Goal: Ask a question

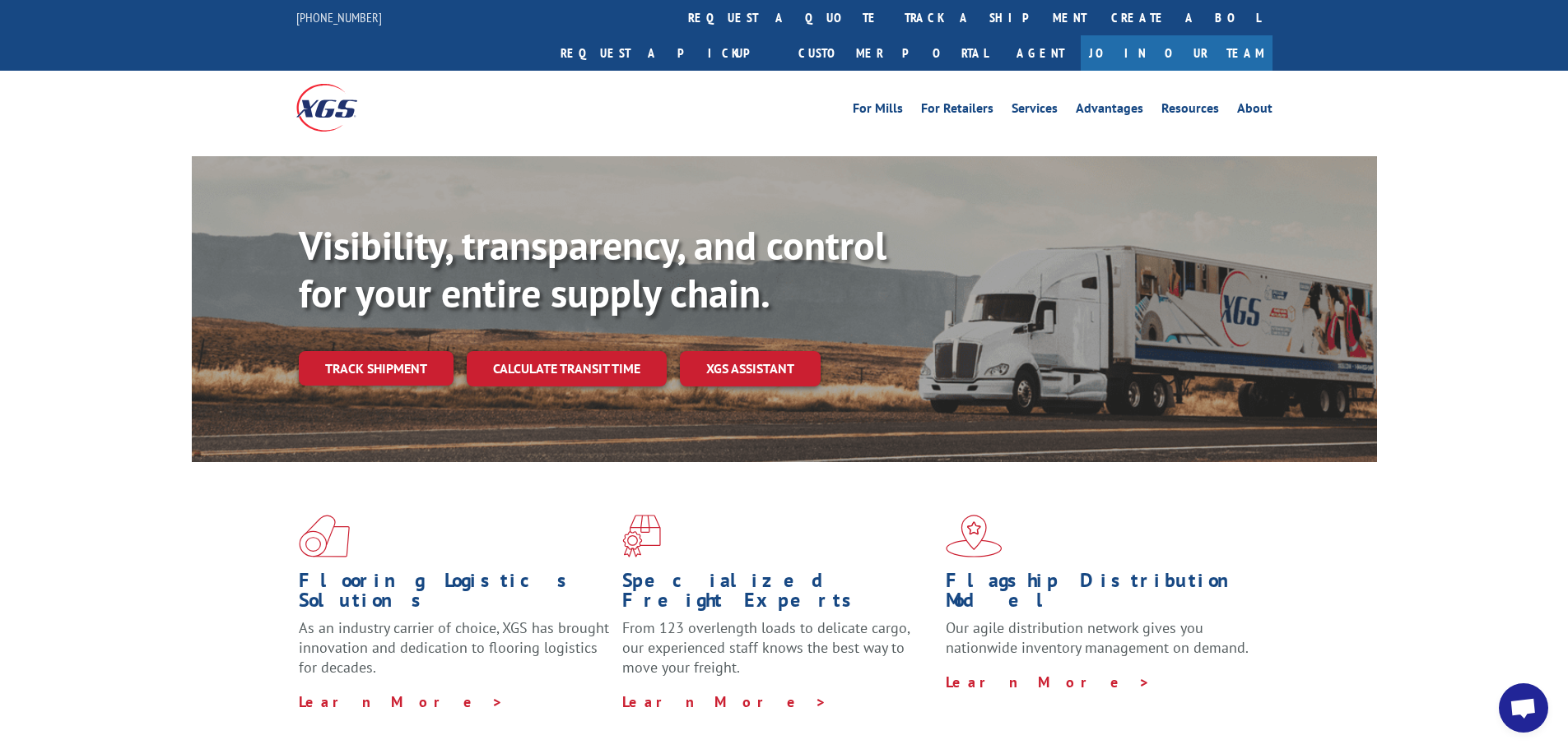
click at [1527, 704] on span "Open chat" at bounding box center [1522, 710] width 28 height 23
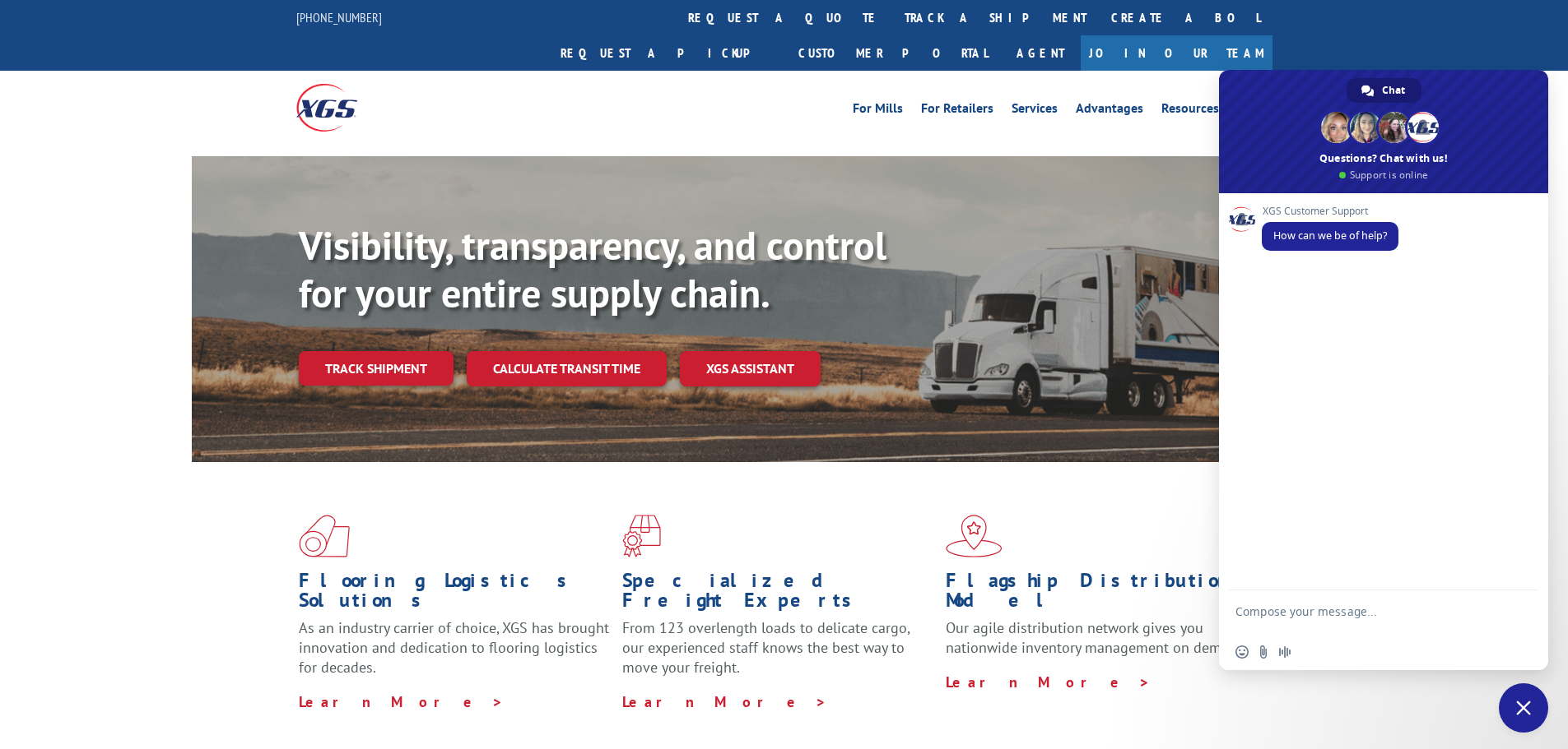
click at [1379, 609] on textarea "Compose your message..." at bounding box center [1365, 620] width 260 height 30
type textarea "hi"
click at [1337, 616] on textarea "Compose your message..." at bounding box center [1365, 615] width 260 height 15
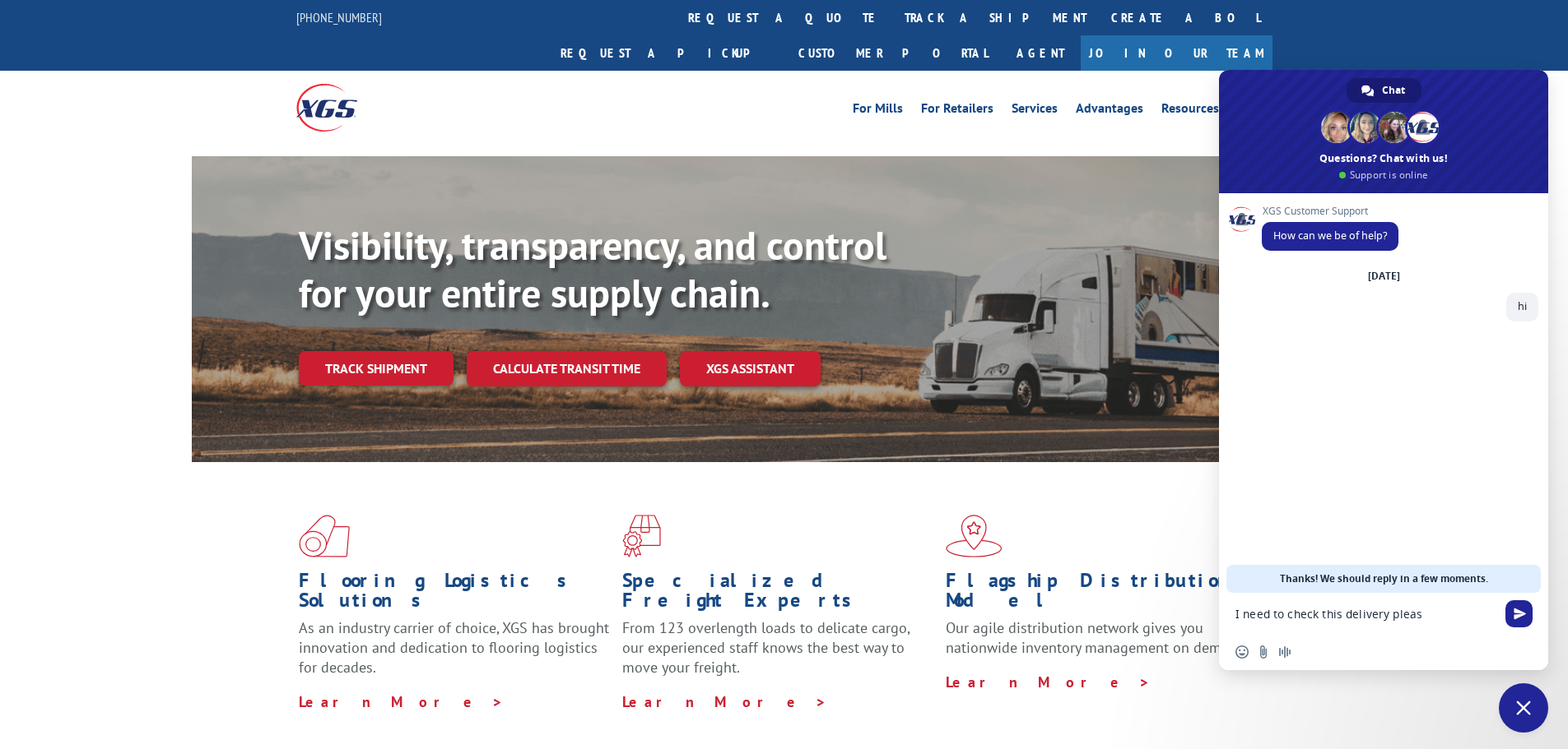
type textarea "I need to check this delivery please"
paste textarea "17501829"
type textarea "17501829"
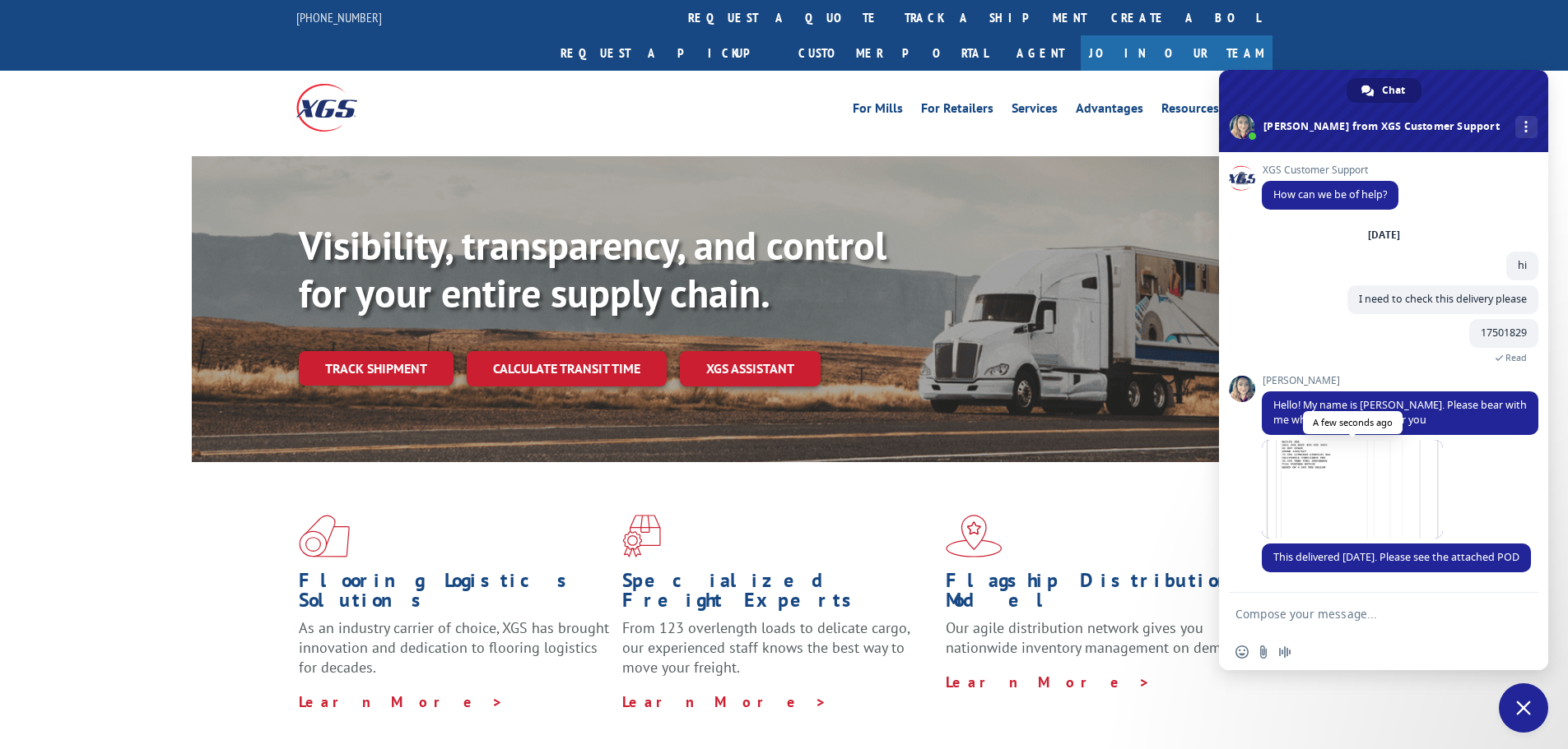
drag, startPoint x: 1363, startPoint y: 474, endPoint x: 1322, endPoint y: 472, distance: 41.0
click at [1322, 472] on span at bounding box center [1351, 489] width 181 height 98
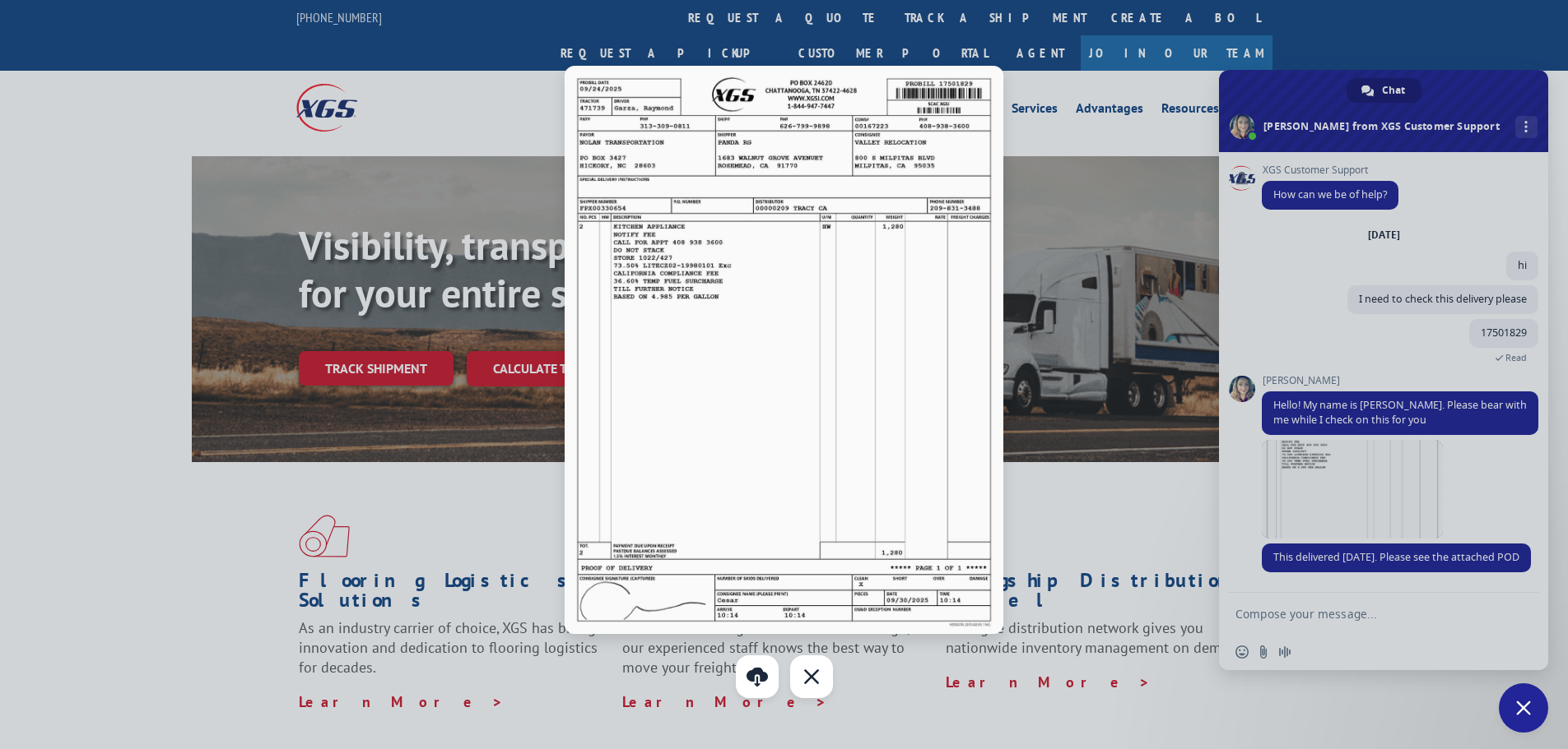
drag, startPoint x: 802, startPoint y: 675, endPoint x: 988, endPoint y: 692, distance: 186.8
click at [807, 675] on div "Close" at bounding box center [811, 677] width 43 height 42
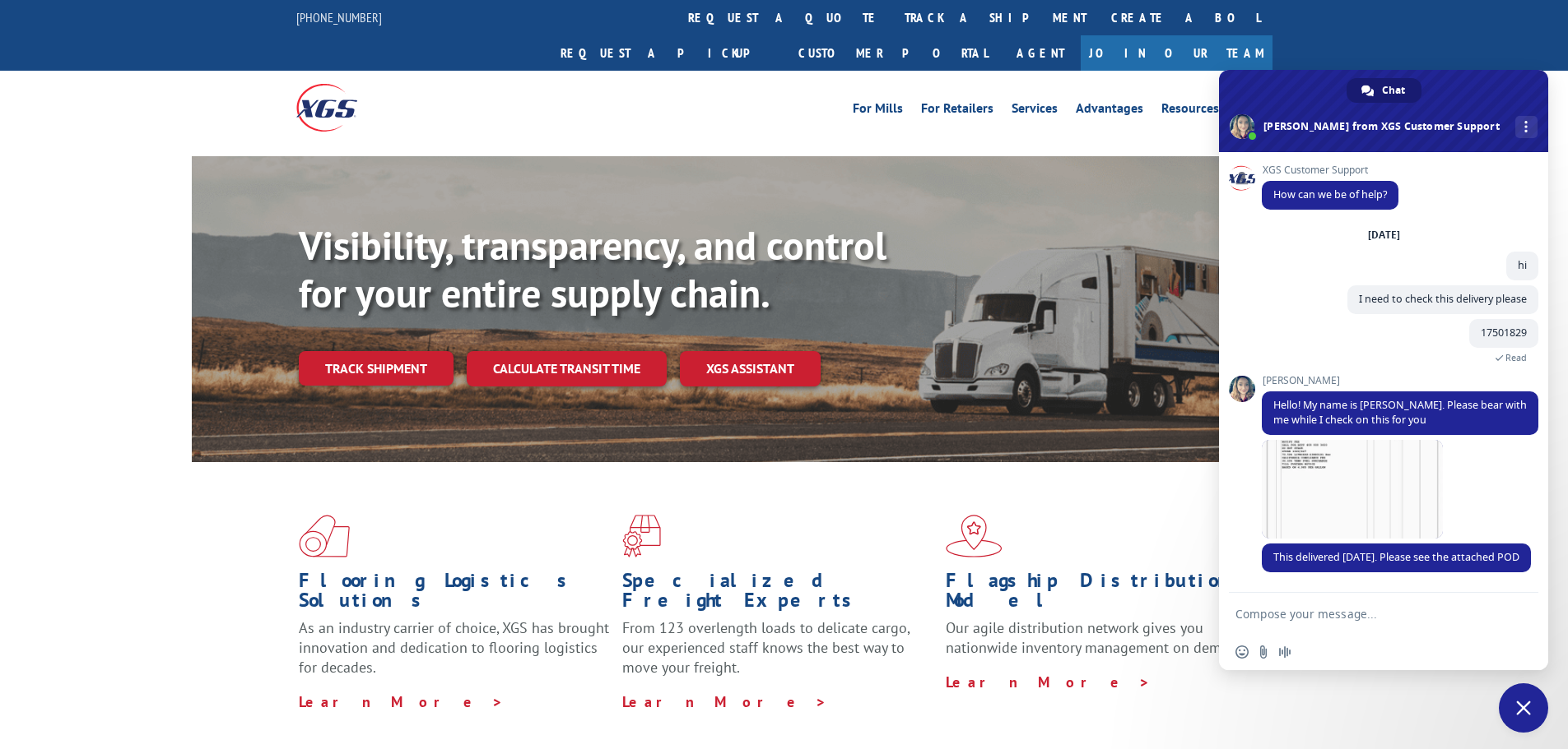
click at [1304, 617] on textarea "Compose your message..." at bounding box center [1365, 615] width 260 height 15
type textarea "Thankss"
